Goal: Task Accomplishment & Management: Manage account settings

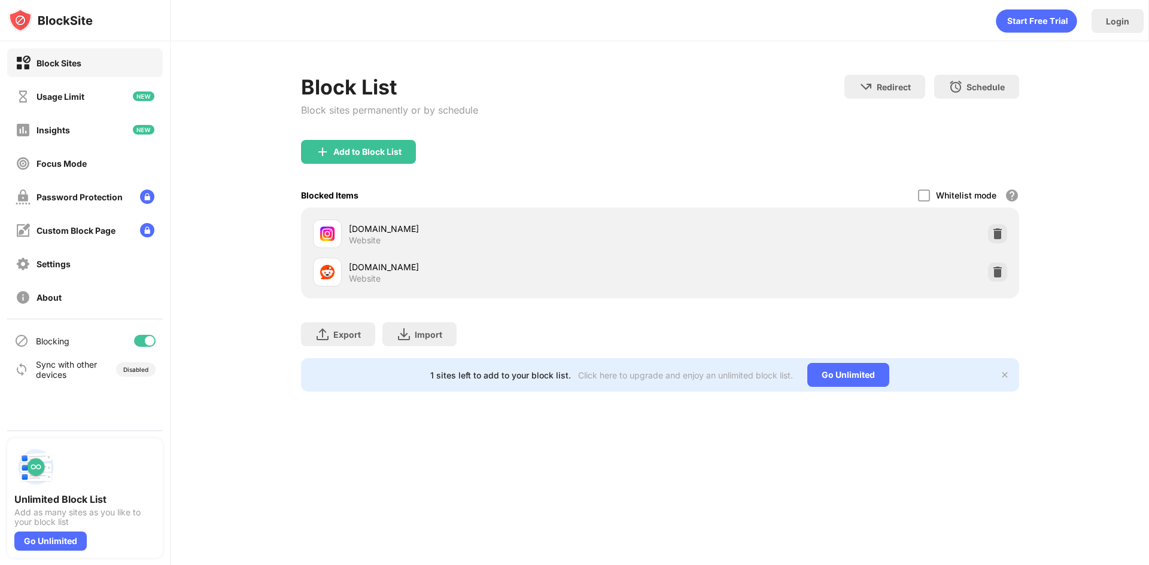
click at [139, 342] on div at bounding box center [145, 341] width 22 height 12
click at [143, 339] on div at bounding box center [140, 341] width 10 height 10
click at [139, 337] on div at bounding box center [145, 341] width 22 height 12
click at [140, 345] on div at bounding box center [140, 341] width 10 height 10
click at [150, 336] on div at bounding box center [150, 341] width 10 height 10
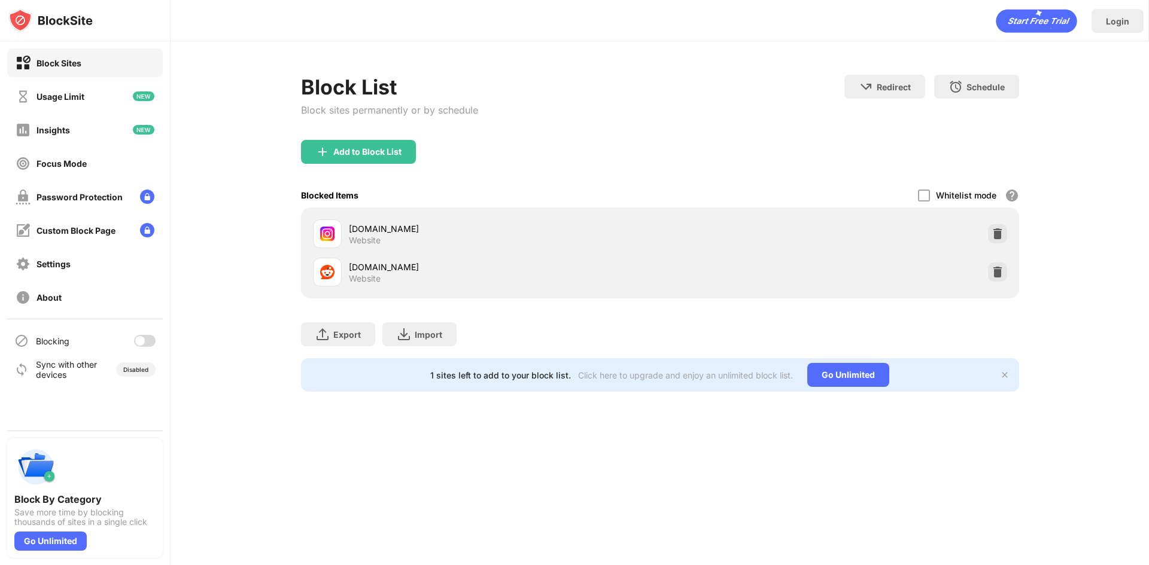
click at [147, 333] on div "Blocking" at bounding box center [85, 341] width 156 height 29
click at [148, 338] on div at bounding box center [145, 341] width 22 height 12
